Goal: Information Seeking & Learning: Learn about a topic

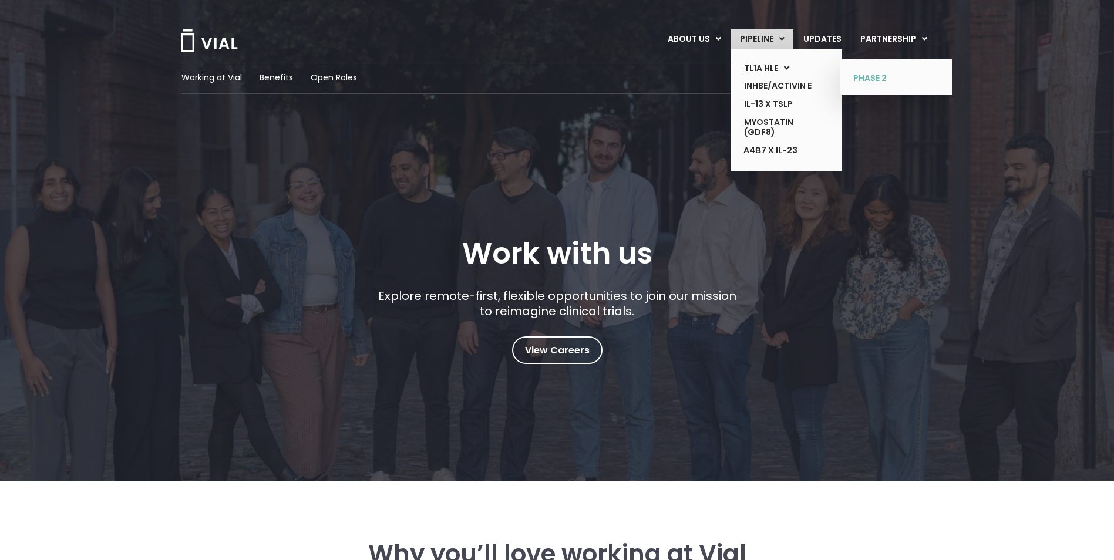
click at [867, 79] on link "PHASE 2" at bounding box center [887, 78] width 86 height 19
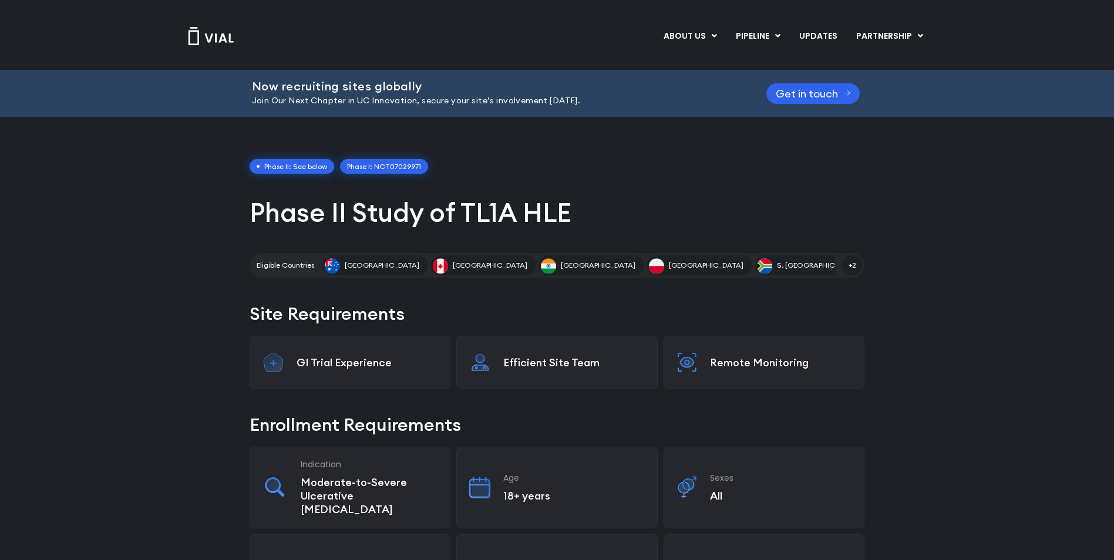
click at [392, 170] on link "Phase I: NCT07029971" at bounding box center [384, 166] width 88 height 15
click at [308, 168] on span "Phase II: See below" at bounding box center [292, 166] width 85 height 15
click at [828, 32] on link "UPDATES" at bounding box center [818, 36] width 56 height 20
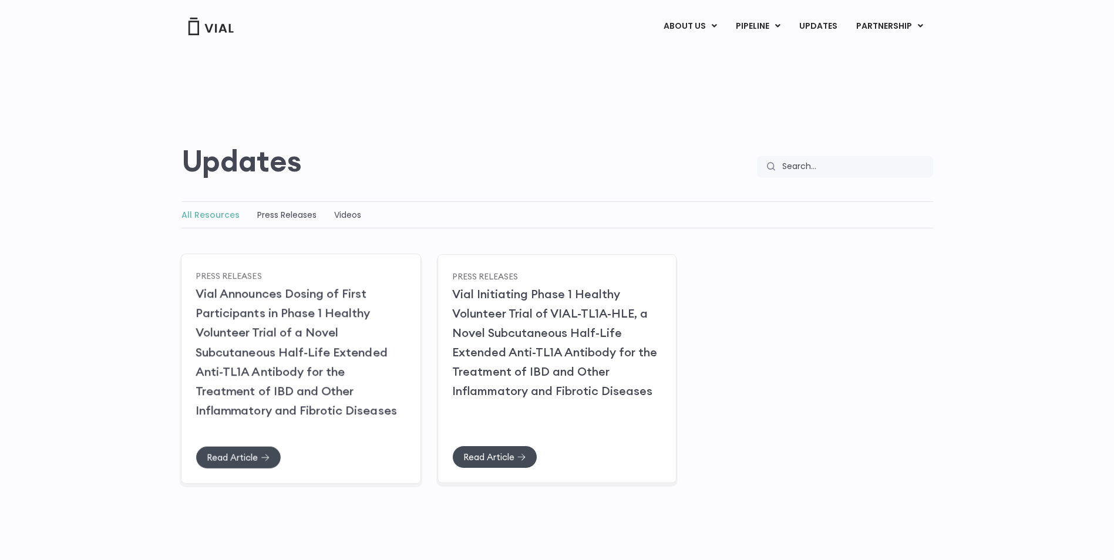
click at [239, 390] on link "Vial Announces Dosing of First Participants in Phase 1 Healthy Volunteer Trial …" at bounding box center [296, 352] width 201 height 132
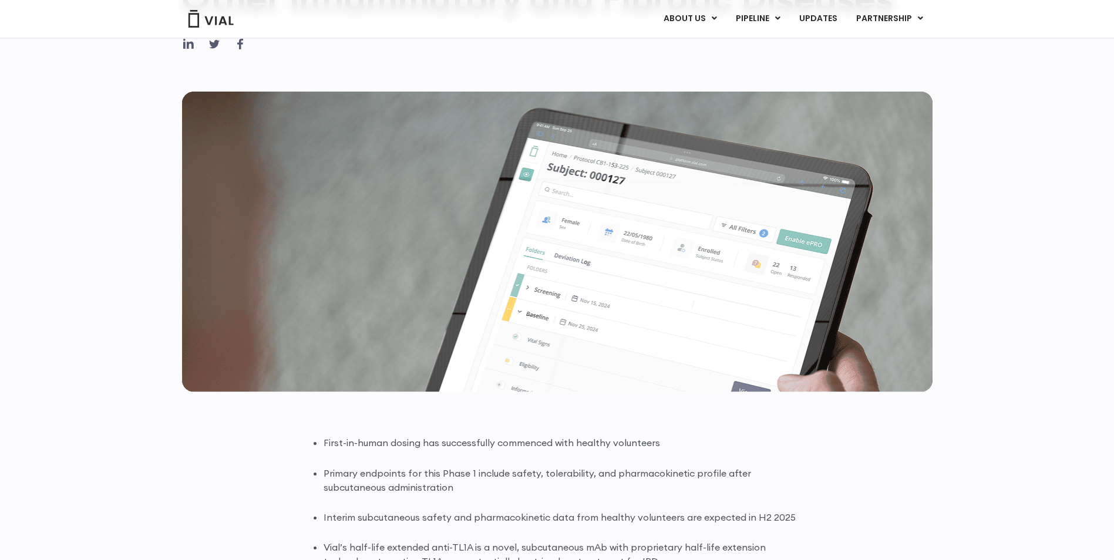
scroll to position [65, 0]
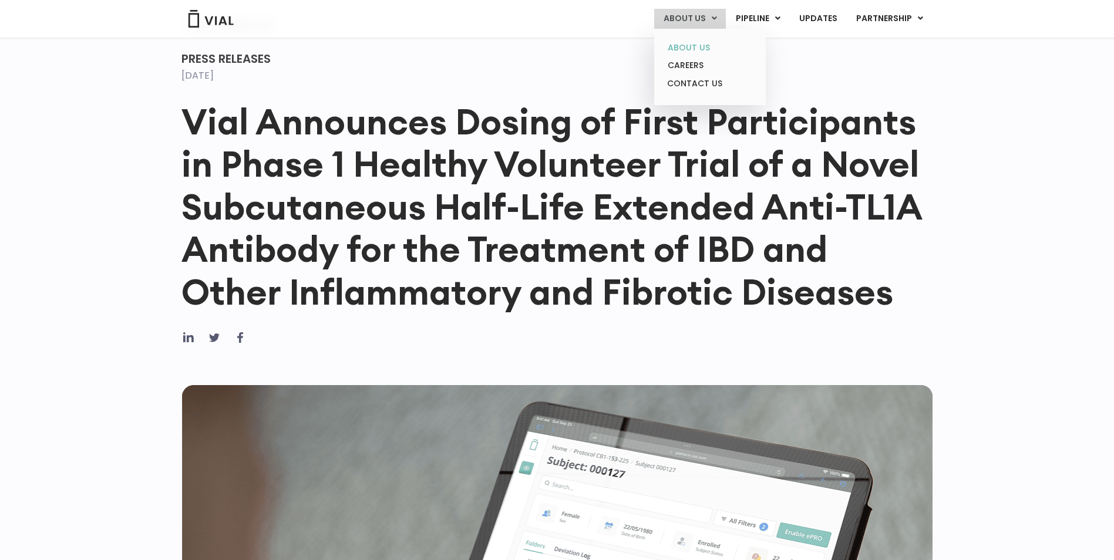
click at [675, 41] on link "ABOUT US" at bounding box center [709, 48] width 103 height 18
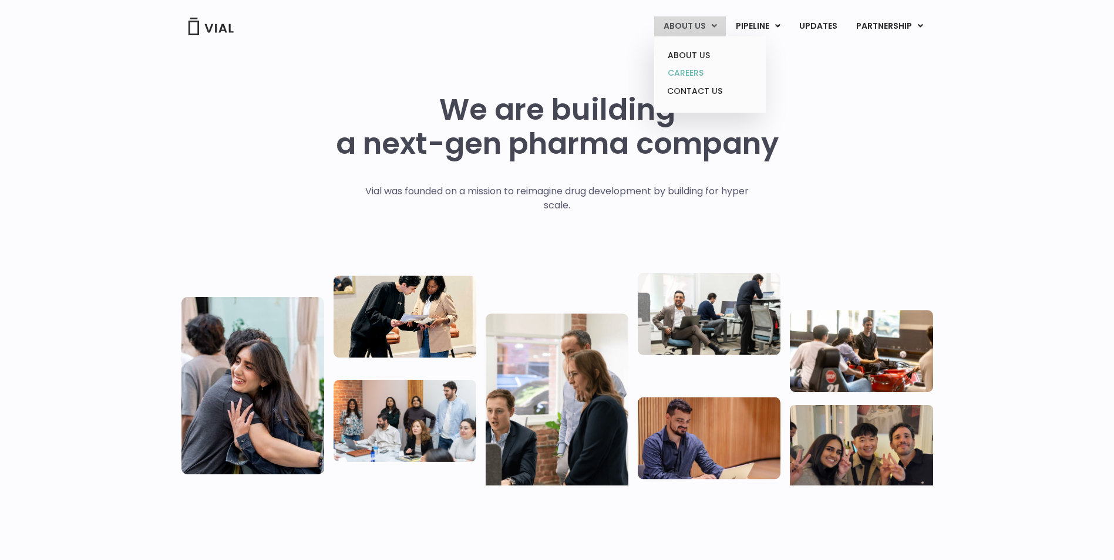
click at [706, 71] on link "CAREERS" at bounding box center [709, 73] width 103 height 18
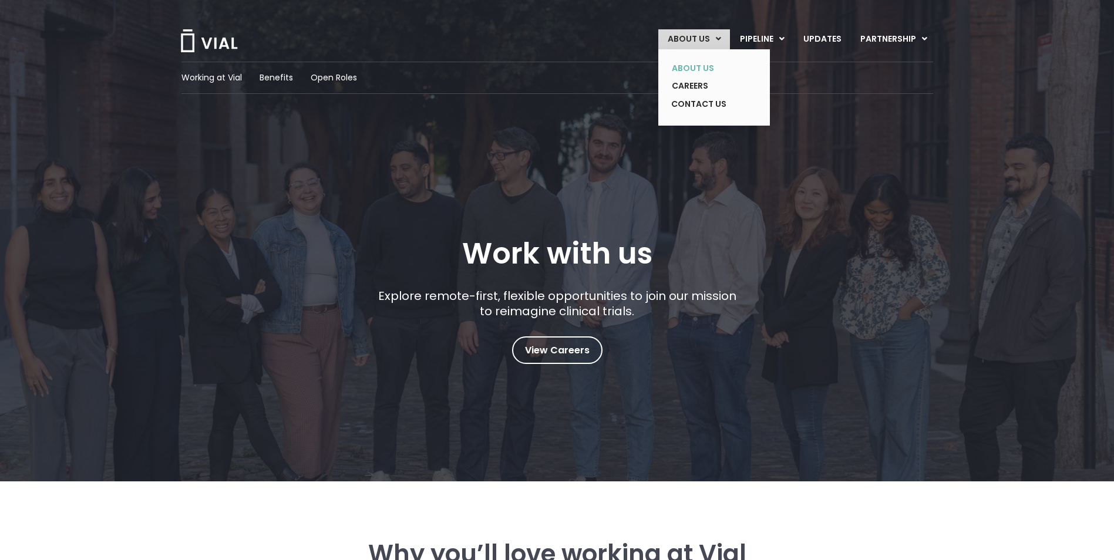
click at [696, 67] on link "ABOUT US" at bounding box center [705, 68] width 86 height 18
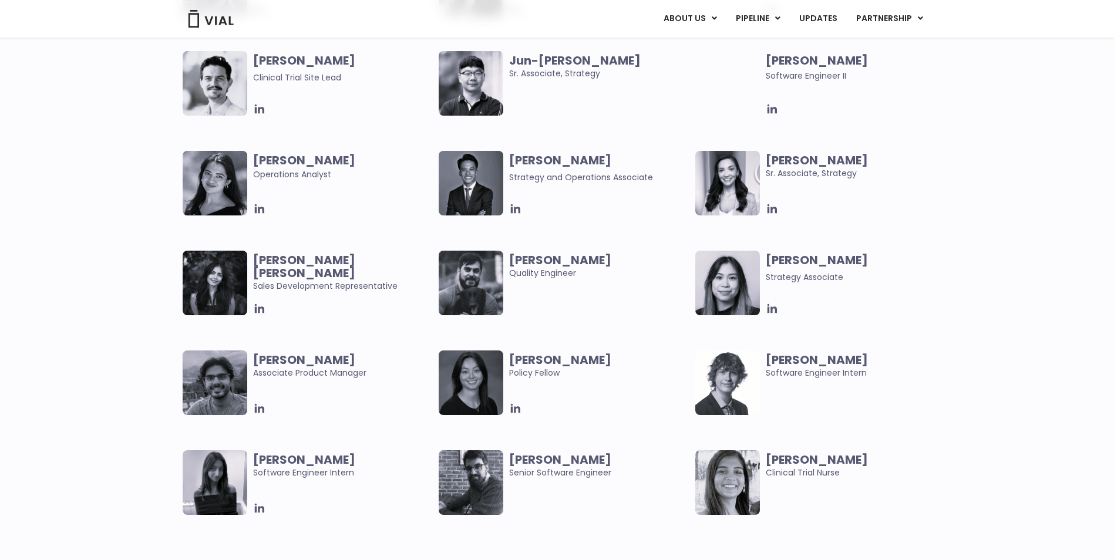
scroll to position [2290, 0]
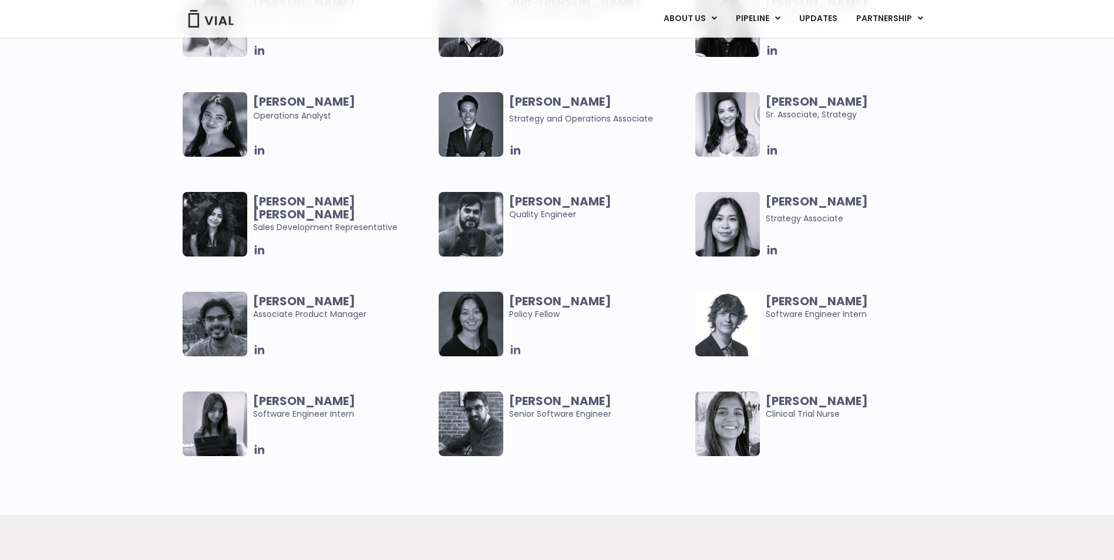
click at [518, 353] on icon at bounding box center [515, 349] width 13 height 13
